Goal: Navigation & Orientation: Find specific page/section

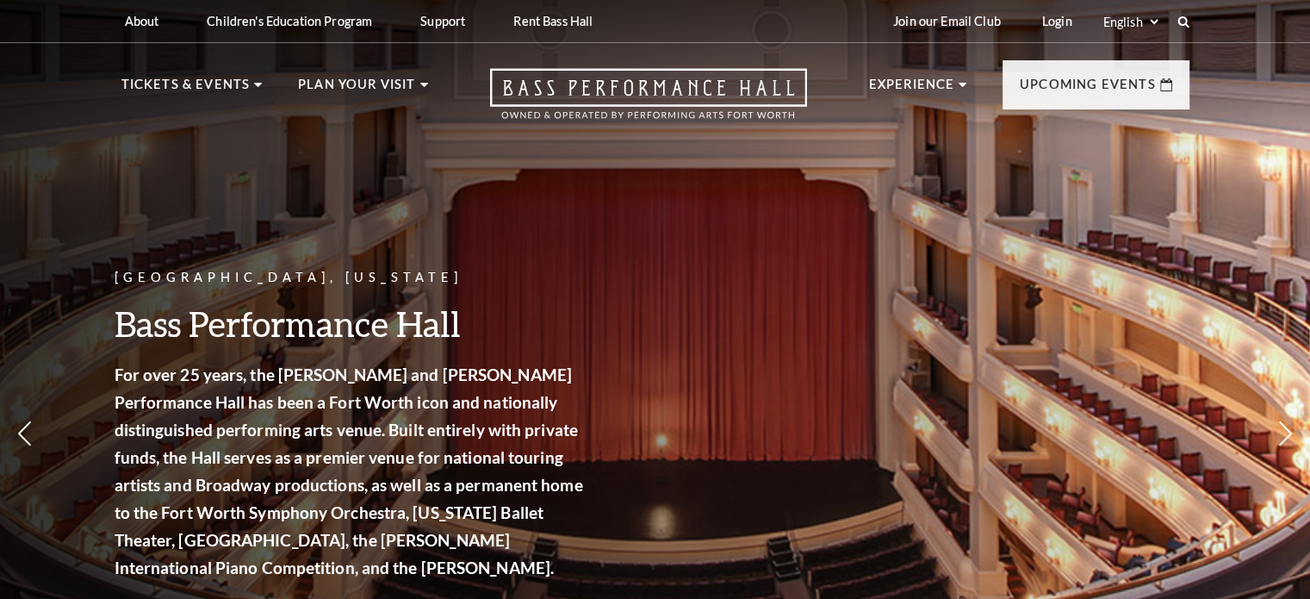
click at [421, 468] on p "For over 25 years, the [PERSON_NAME] and [PERSON_NAME] Performance Hall has bee…" at bounding box center [352, 471] width 474 height 221
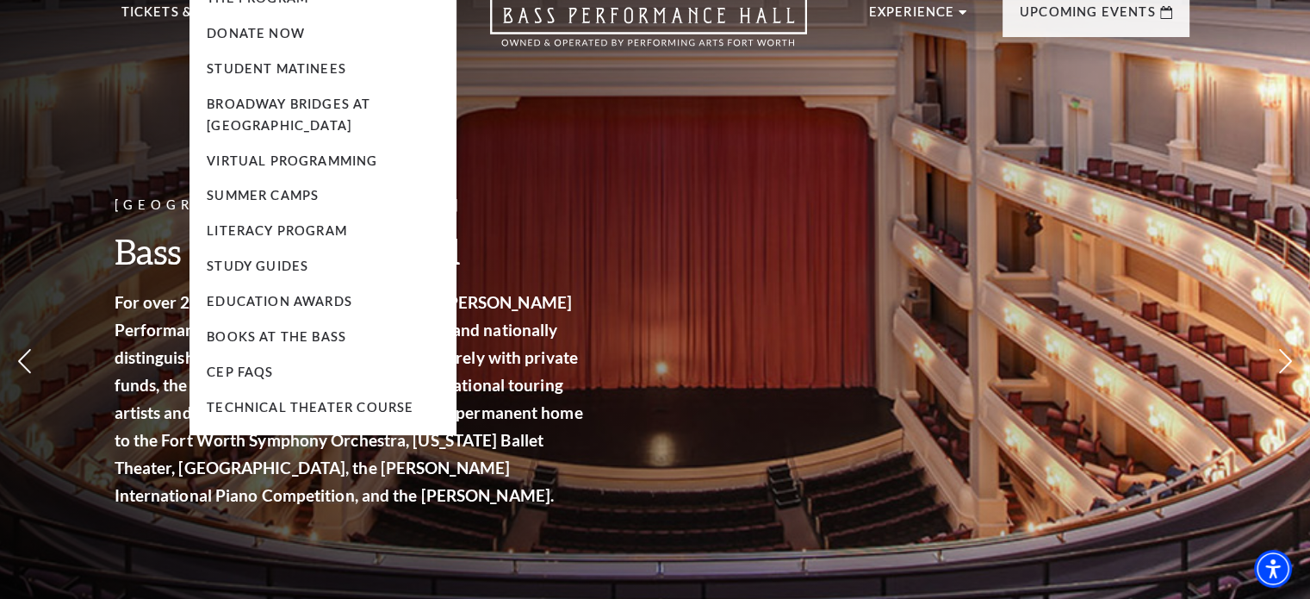
scroll to position [72, 0]
click at [303, 72] on link "Student Matinees" at bounding box center [277, 68] width 140 height 15
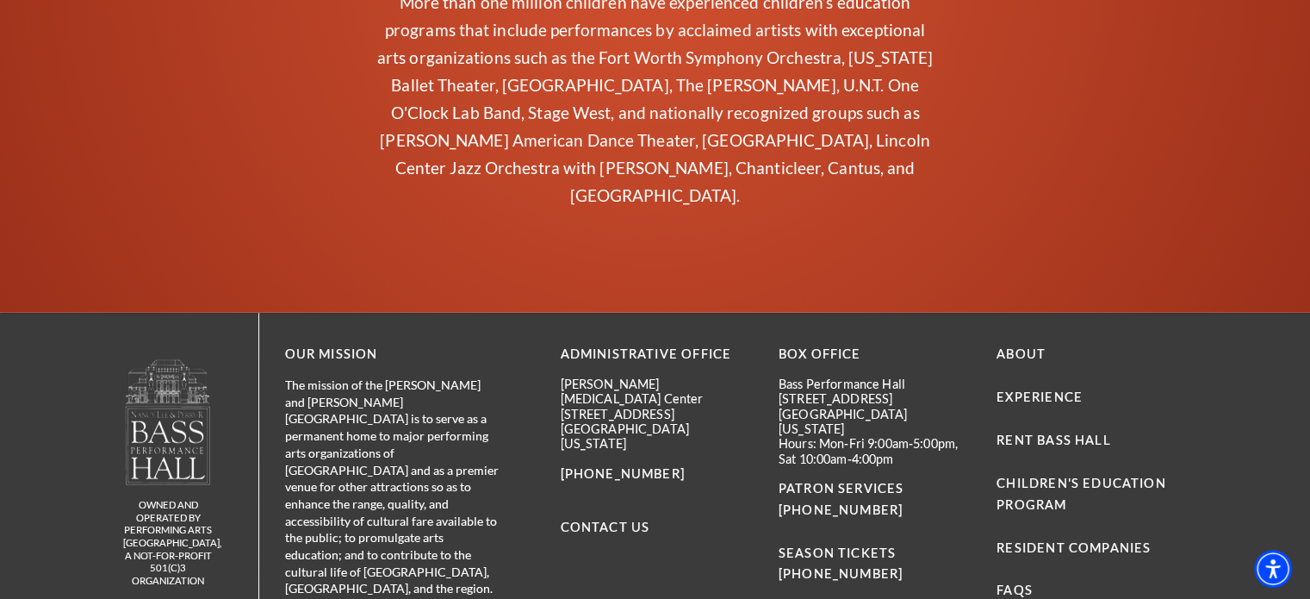
scroll to position [4366, 0]
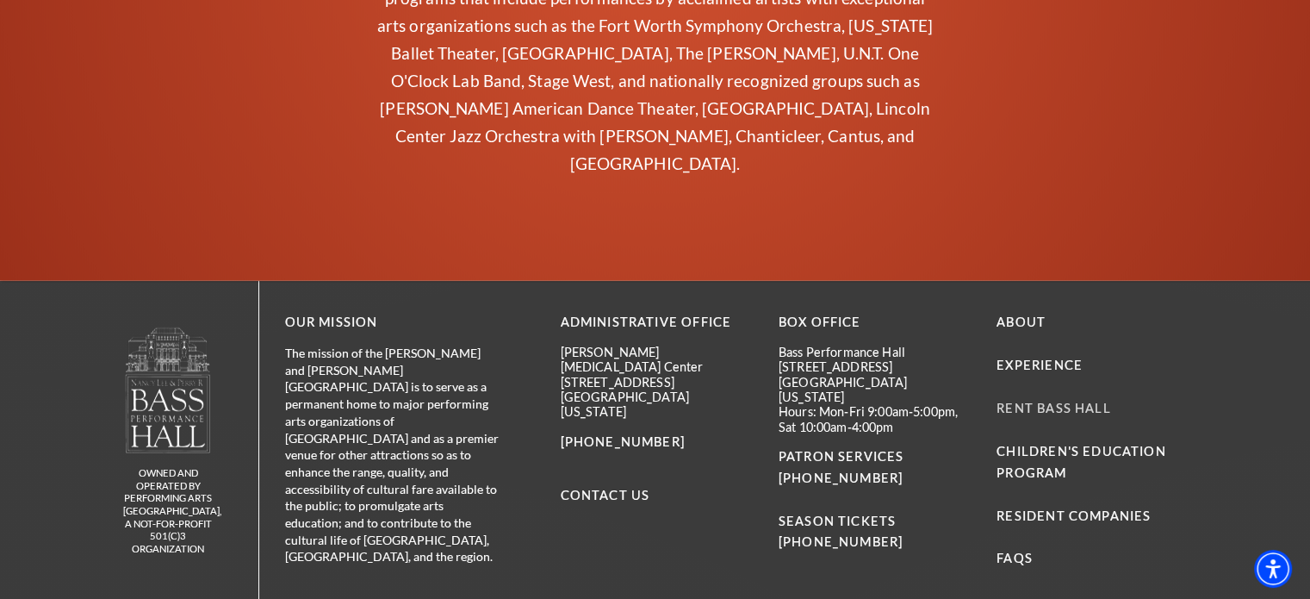
click at [1073, 401] on link "Rent Bass Hall" at bounding box center [1054, 408] width 114 height 15
